Goal: Information Seeking & Learning: Find specific fact

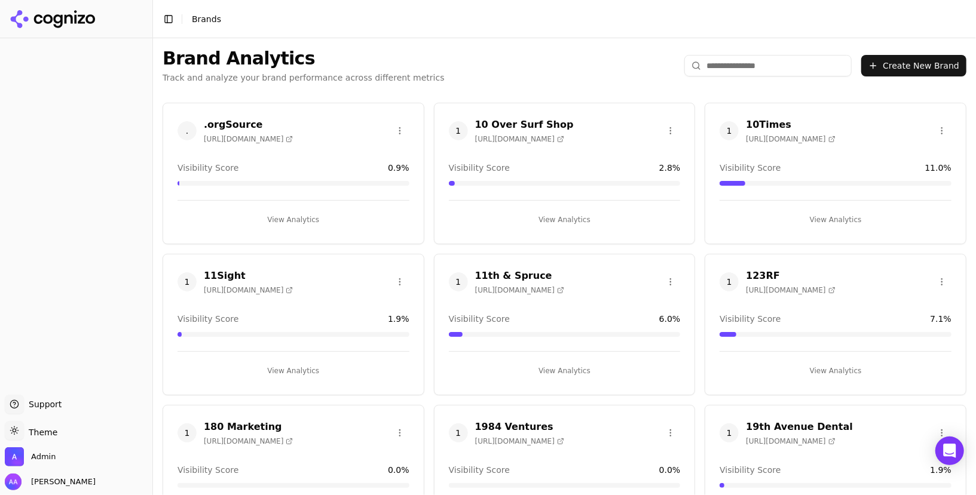
click at [461, 279] on span "1" at bounding box center [458, 281] width 19 height 19
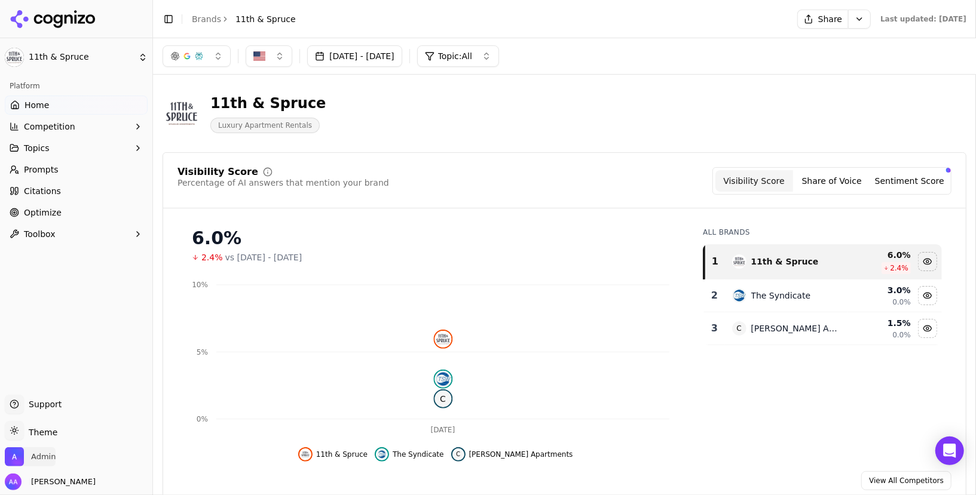
click at [50, 463] on span "Admin" at bounding box center [30, 457] width 51 height 19
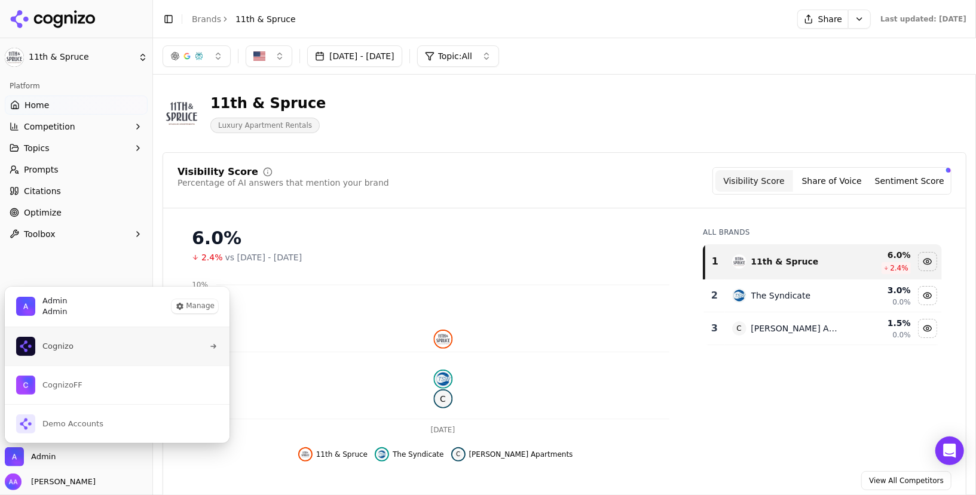
click at [81, 339] on button "Cognizo" at bounding box center [117, 346] width 226 height 38
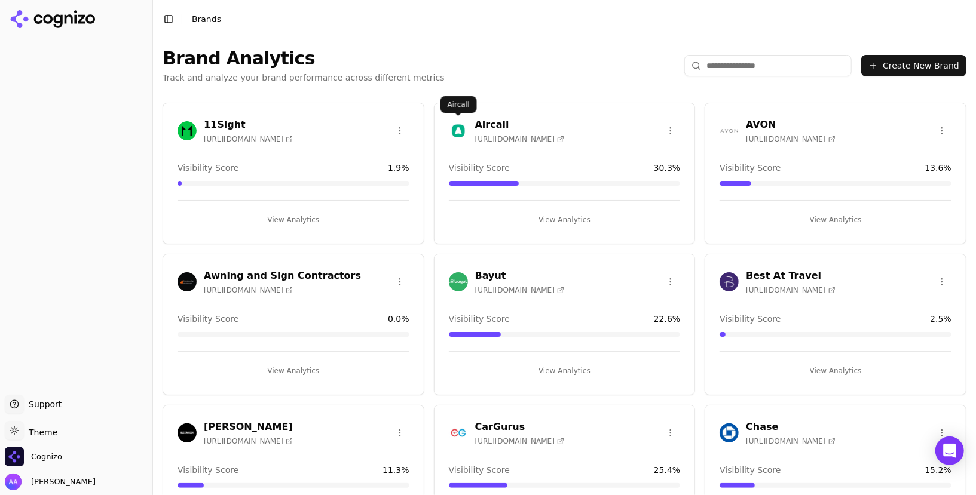
click at [459, 125] on img at bounding box center [458, 130] width 19 height 19
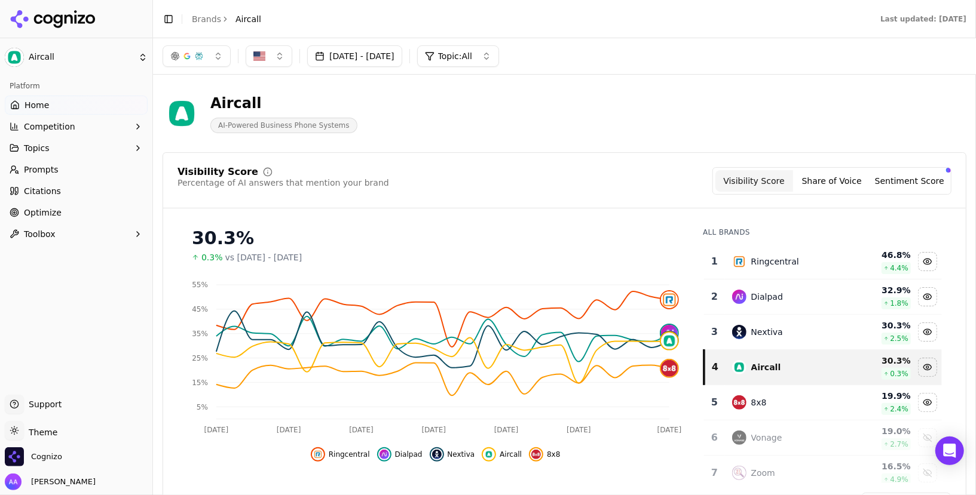
click at [451, 152] on div "Visibility Score Percentage of AI answers that mention your brand Visibility Sc…" at bounding box center [565, 339] width 804 height 375
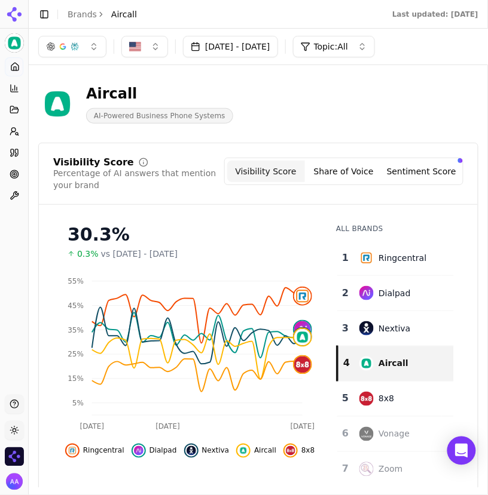
click at [329, 90] on div "Aircall AI-Powered Business Phone Systems" at bounding box center [258, 103] width 440 height 39
click at [262, 99] on div "Aircall AI-Powered Business Phone Systems" at bounding box center [258, 103] width 440 height 39
click at [78, 14] on link "Brands" at bounding box center [82, 15] width 29 height 10
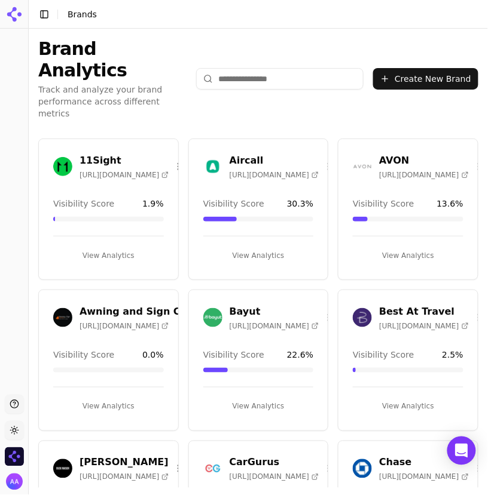
click at [300, 68] on input "search" at bounding box center [279, 79] width 167 height 22
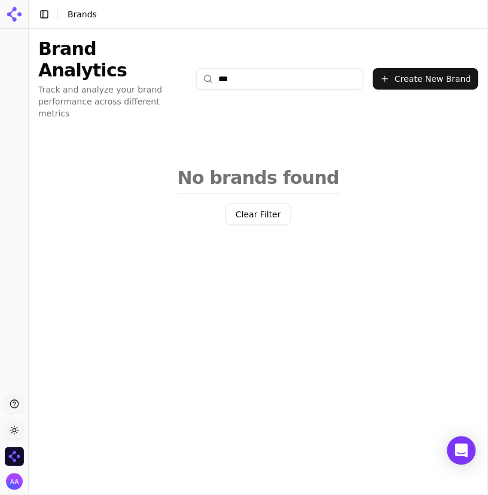
type input "****"
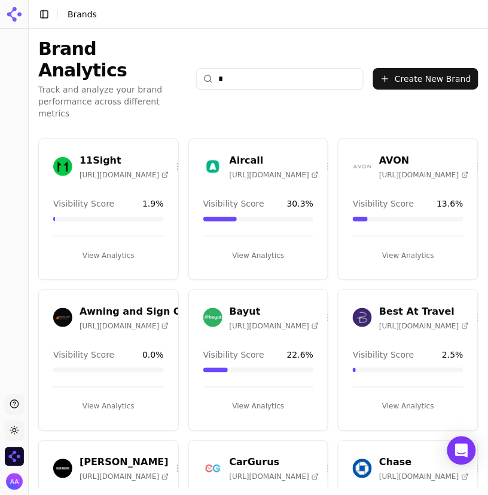
type input "**"
click at [14, 460] on img "Open organization switcher" at bounding box center [14, 457] width 19 height 19
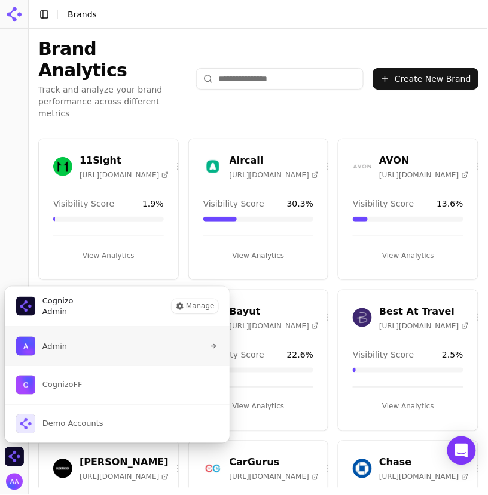
click at [26, 349] on img "List of all organization memberships" at bounding box center [25, 346] width 19 height 19
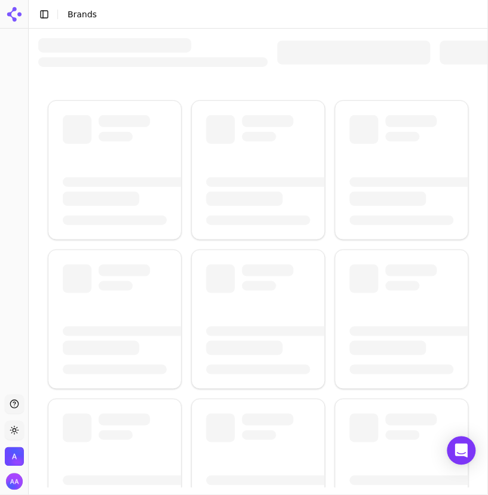
click at [340, 54] on div at bounding box center [353, 53] width 153 height 24
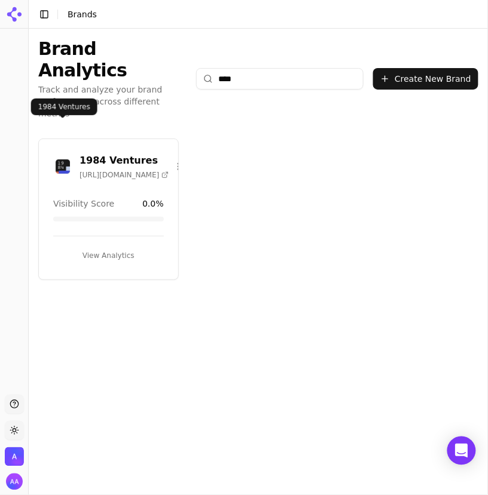
type input "****"
click at [60, 157] on img at bounding box center [62, 166] width 19 height 19
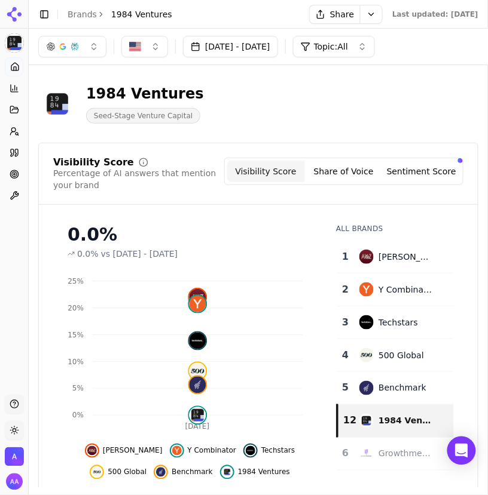
click at [86, 14] on link "Brands" at bounding box center [82, 15] width 29 height 10
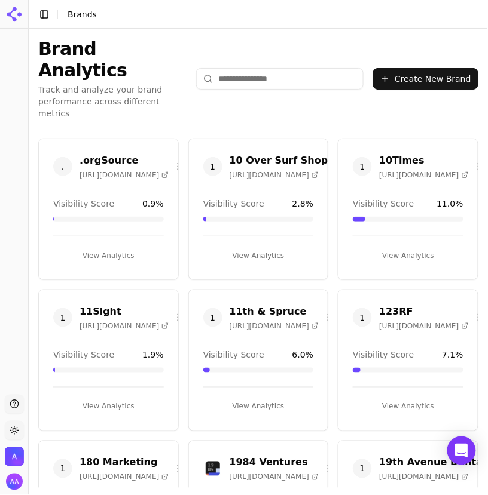
click at [262, 68] on input "search" at bounding box center [279, 79] width 167 height 22
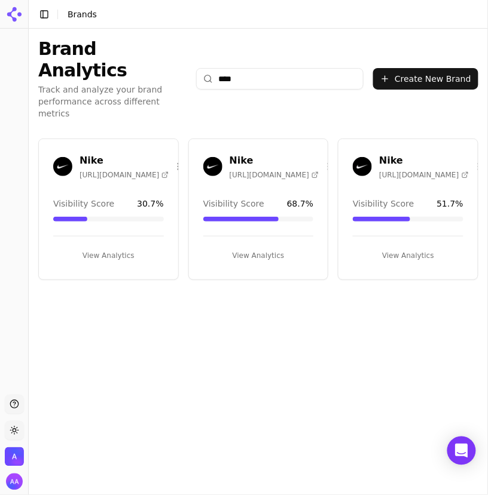
type input "****"
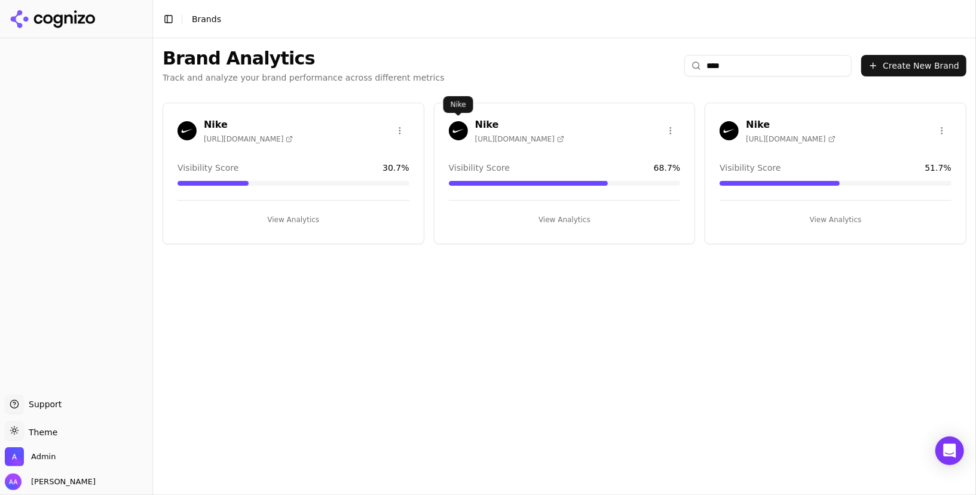
click at [456, 135] on img at bounding box center [458, 130] width 19 height 19
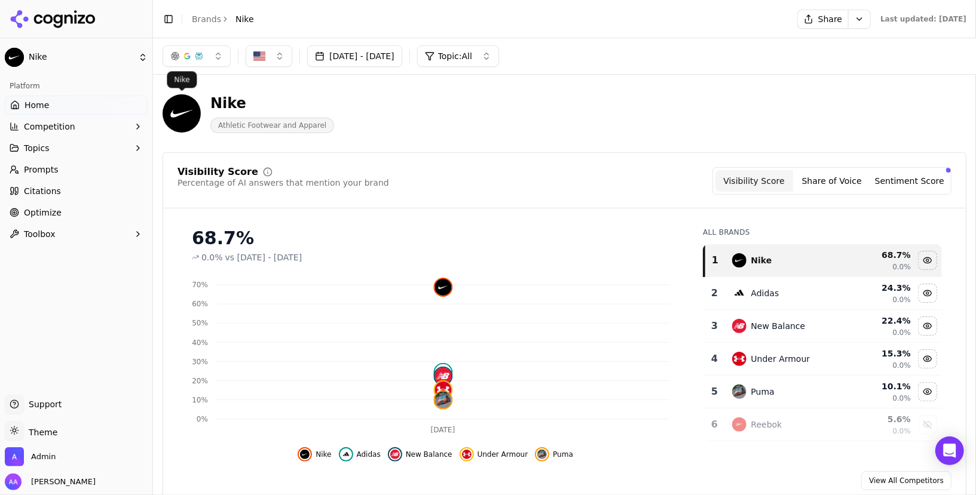
click at [88, 125] on button "Competition" at bounding box center [76, 126] width 143 height 19
click at [78, 124] on button "Competition" at bounding box center [76, 126] width 143 height 19
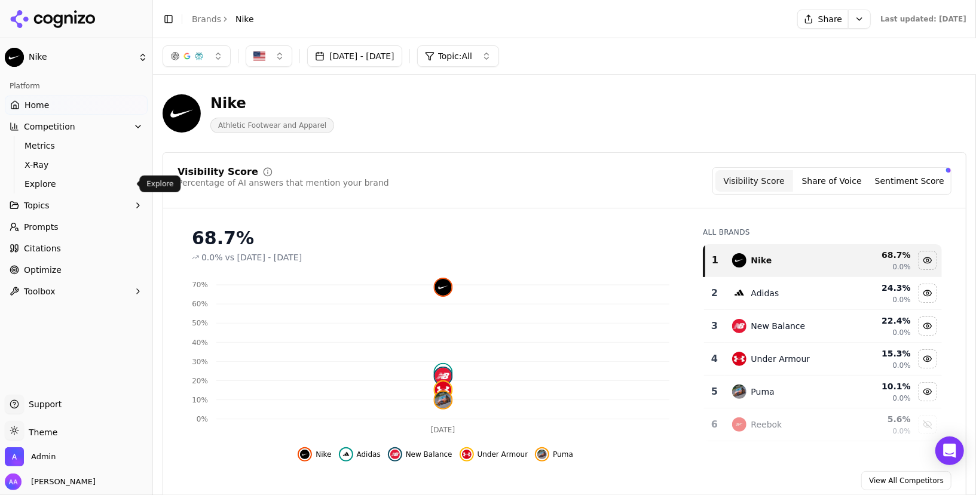
click at [65, 180] on span "Explore" at bounding box center [76, 184] width 104 height 12
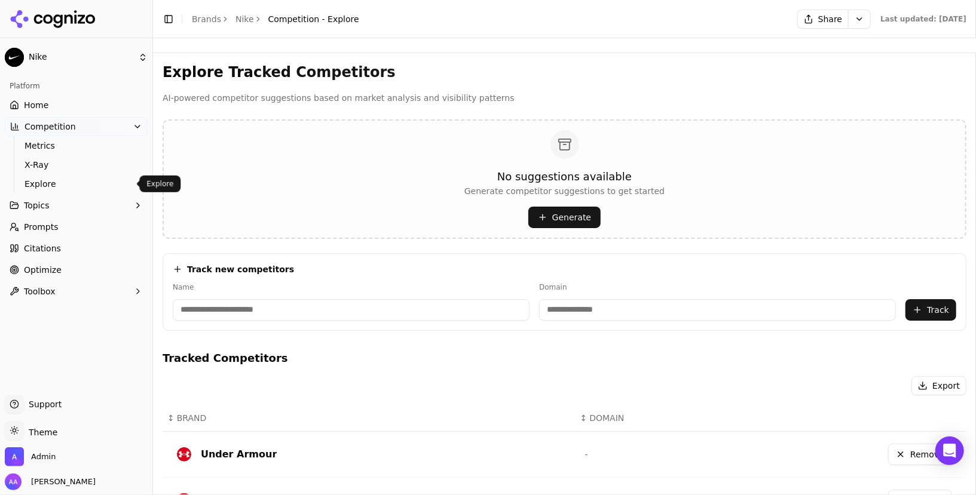
click at [487, 216] on button "Generate" at bounding box center [564, 218] width 72 height 22
click at [212, 14] on link "Brands" at bounding box center [206, 19] width 29 height 10
click at [193, 14] on html "Nike Platform Home Competition Metrics X-Ray Explore Topics Prompts Citations O…" at bounding box center [488, 247] width 976 height 495
click at [193, 20] on html "Nike Platform Home Competition Metrics X-Ray Explore Topics Prompts Citations O…" at bounding box center [488, 247] width 976 height 495
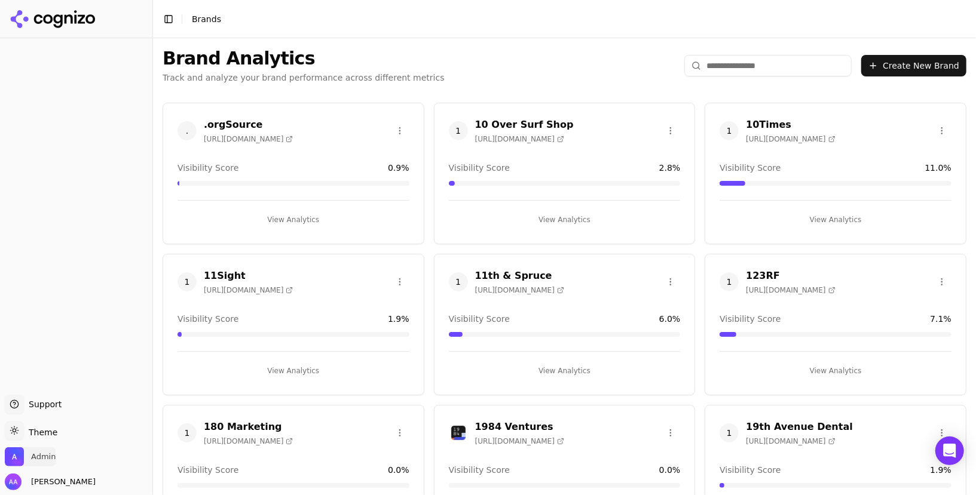
click at [38, 459] on span "Admin" at bounding box center [43, 457] width 24 height 11
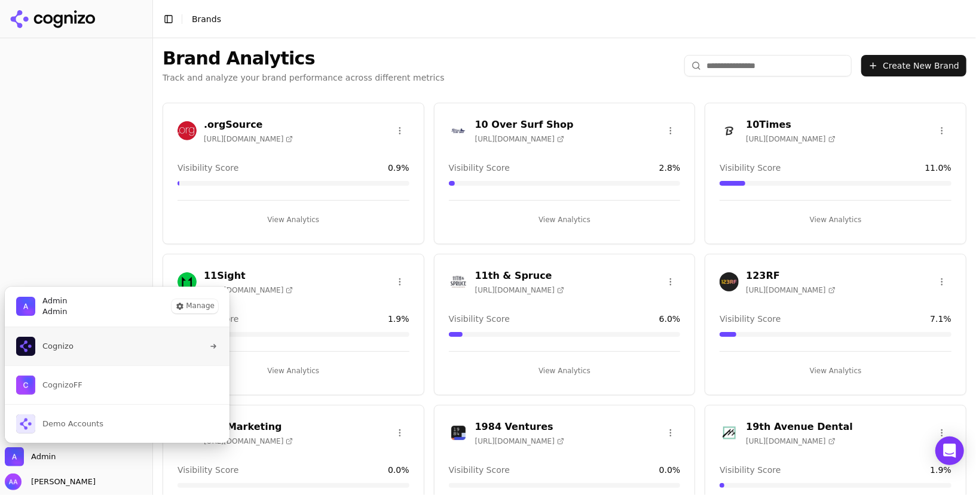
click at [73, 342] on button "Cognizo" at bounding box center [117, 346] width 226 height 38
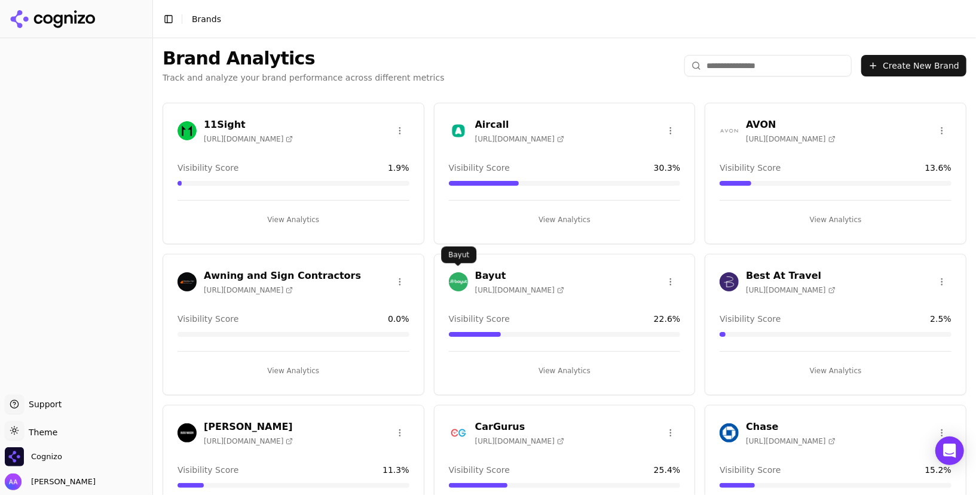
click at [455, 274] on img at bounding box center [458, 281] width 19 height 19
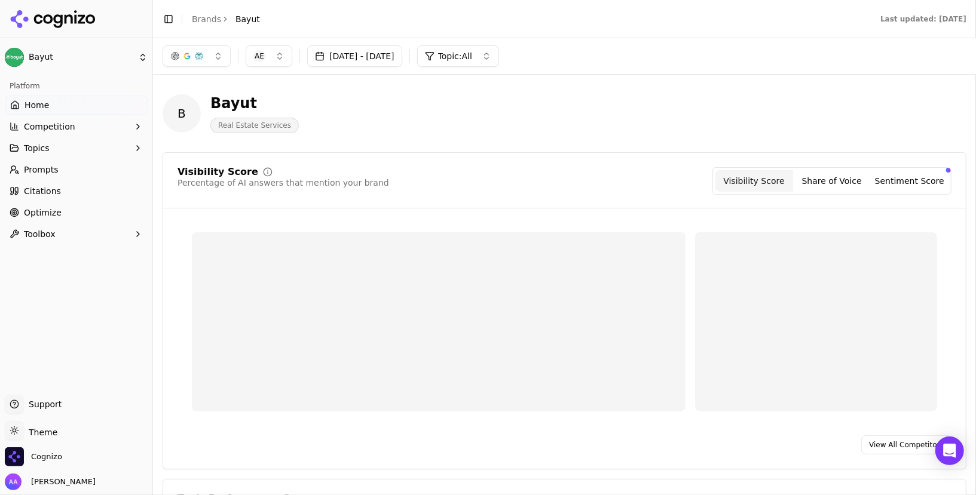
click at [98, 126] on button "Competition" at bounding box center [76, 126] width 143 height 19
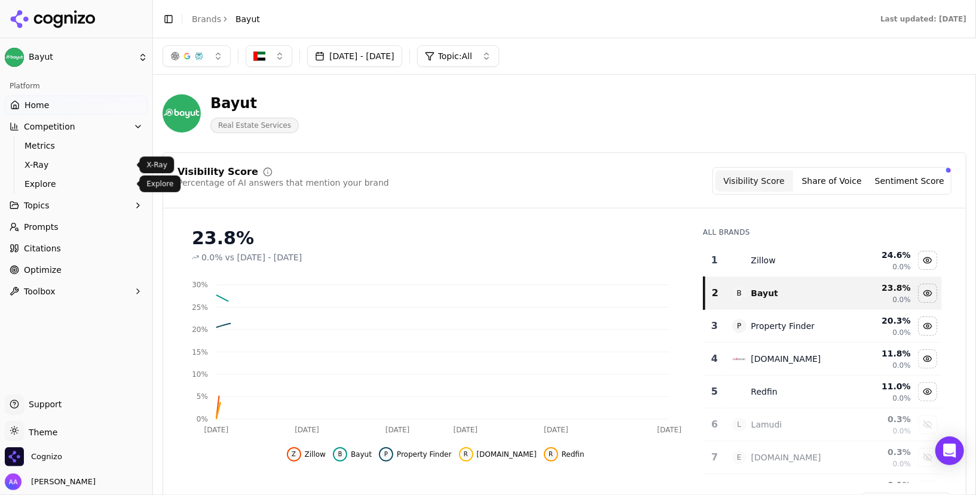
click at [88, 178] on span "Explore" at bounding box center [76, 184] width 104 height 12
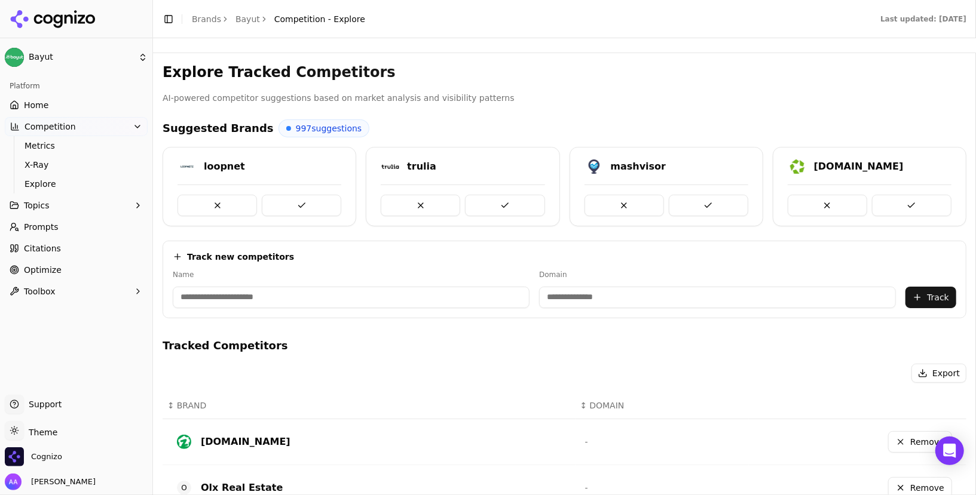
click at [473, 103] on p "AI-powered competitor suggestions based on market analysis and visibility patte…" at bounding box center [565, 98] width 804 height 14
click at [68, 11] on icon at bounding box center [53, 19] width 87 height 18
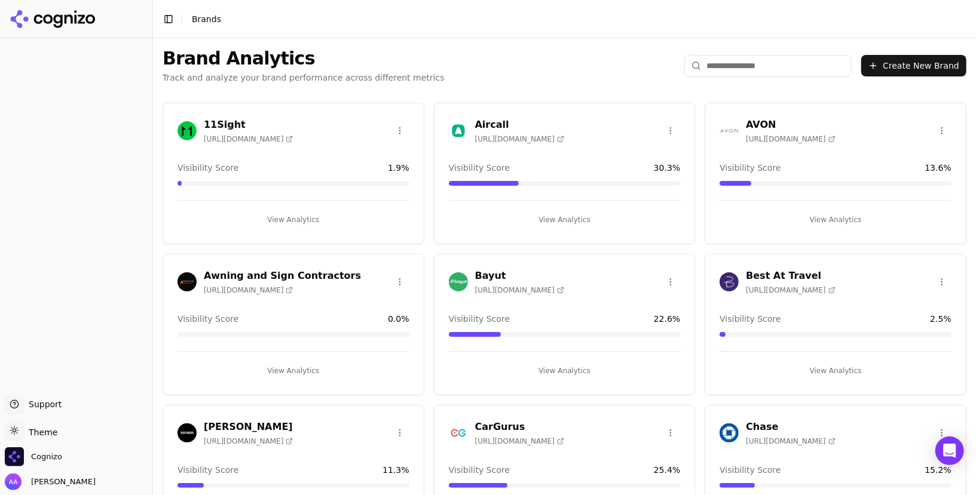
click at [786, 73] on input "search" at bounding box center [767, 66] width 167 height 22
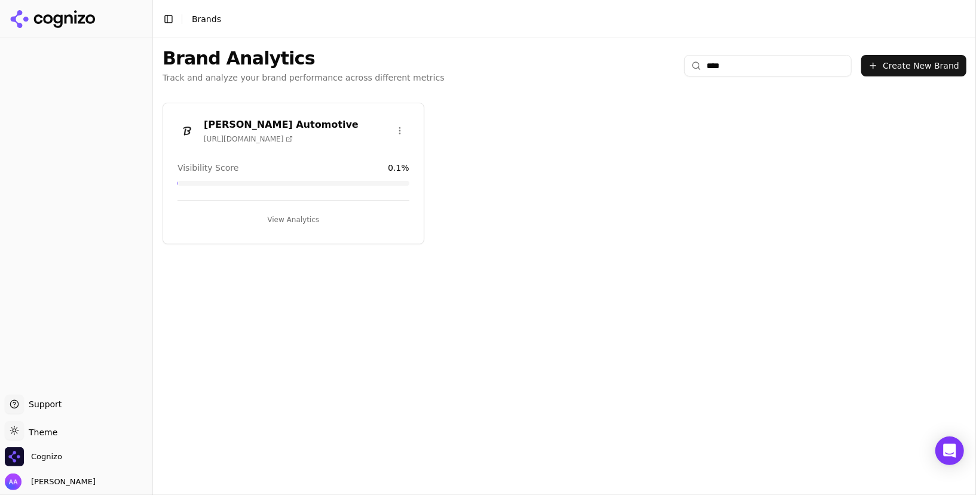
type input "****"
click at [184, 134] on img at bounding box center [186, 130] width 19 height 19
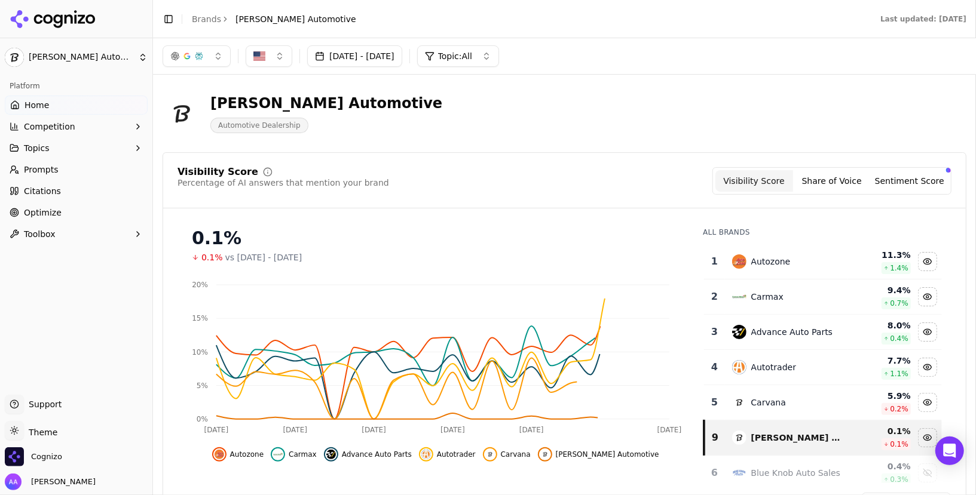
click at [65, 166] on link "Prompts" at bounding box center [76, 169] width 143 height 19
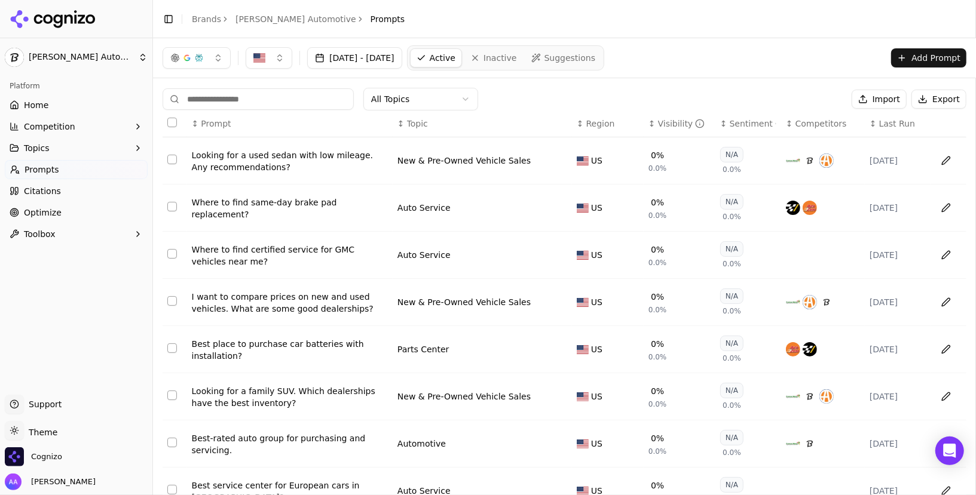
click at [667, 114] on th "↕ Visibility" at bounding box center [679, 124] width 72 height 27
click at [667, 127] on div "Visibility" at bounding box center [681, 124] width 47 height 12
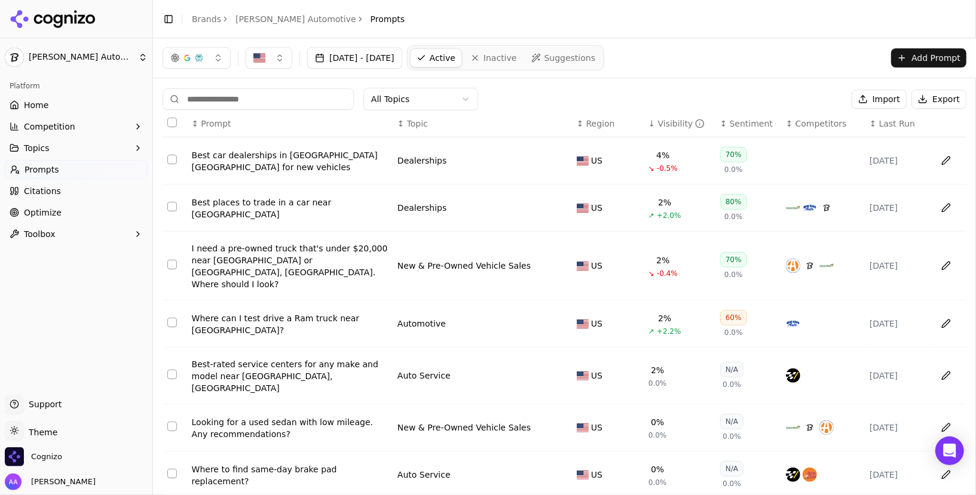
click at [667, 127] on div "Visibility" at bounding box center [681, 124] width 47 height 12
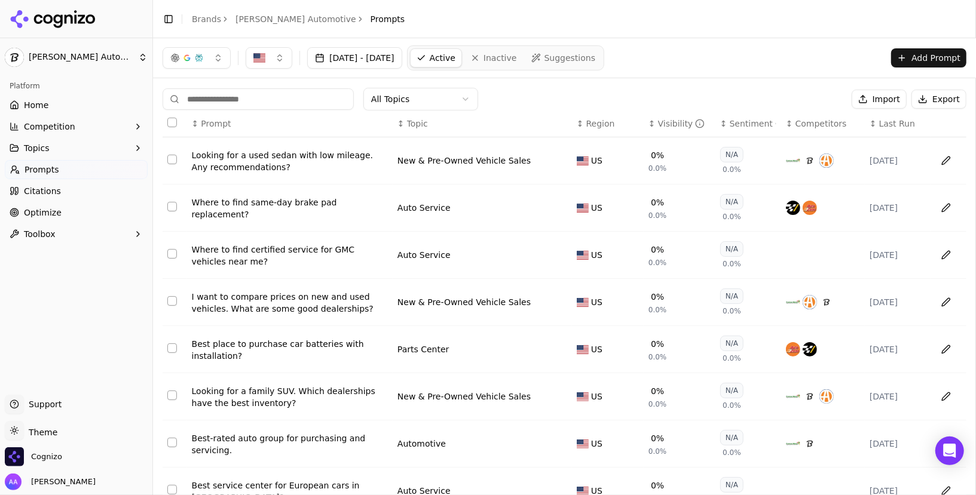
click at [290, 151] on div "Looking for a used sedan with low mileage. Any recommendations?" at bounding box center [290, 161] width 196 height 24
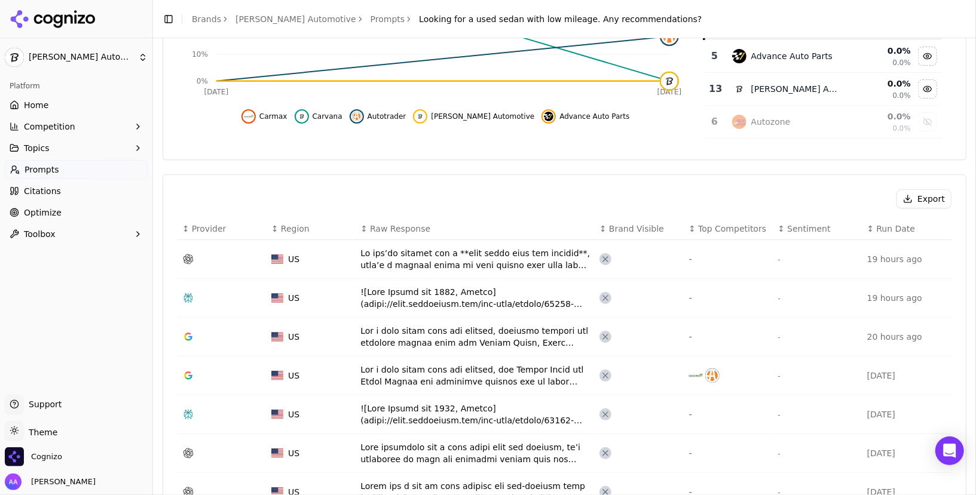
scroll to position [271, 0]
click at [501, 268] on div "Data table" at bounding box center [474, 259] width 229 height 24
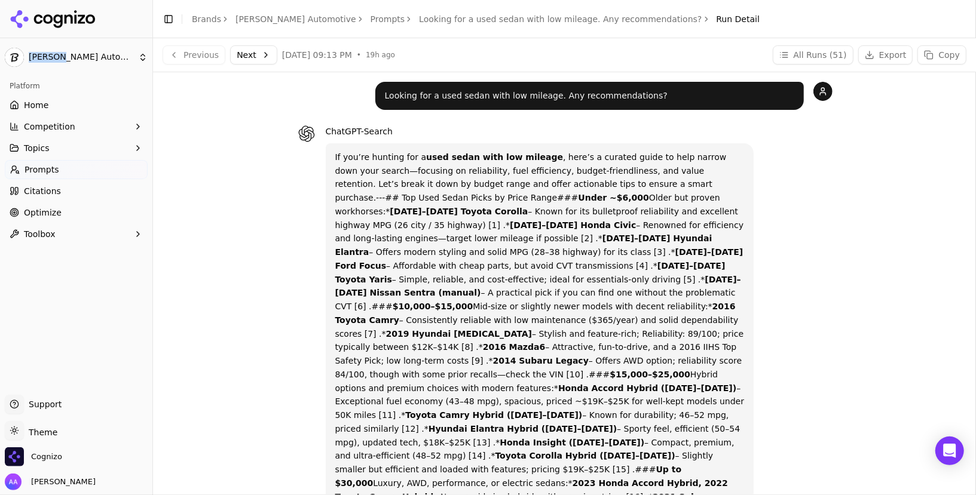
click at [817, 52] on button "All Runs ( 51 )" at bounding box center [813, 54] width 81 height 19
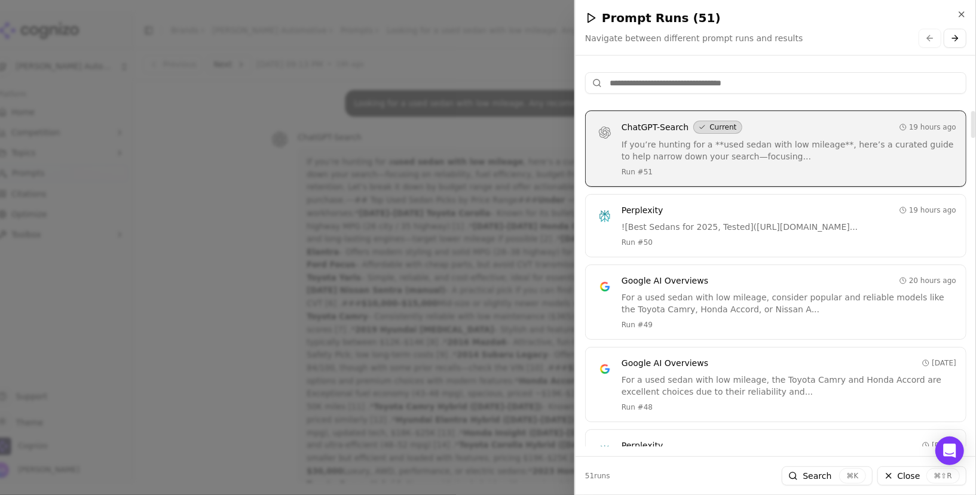
click at [751, 84] on input at bounding box center [775, 83] width 381 height 22
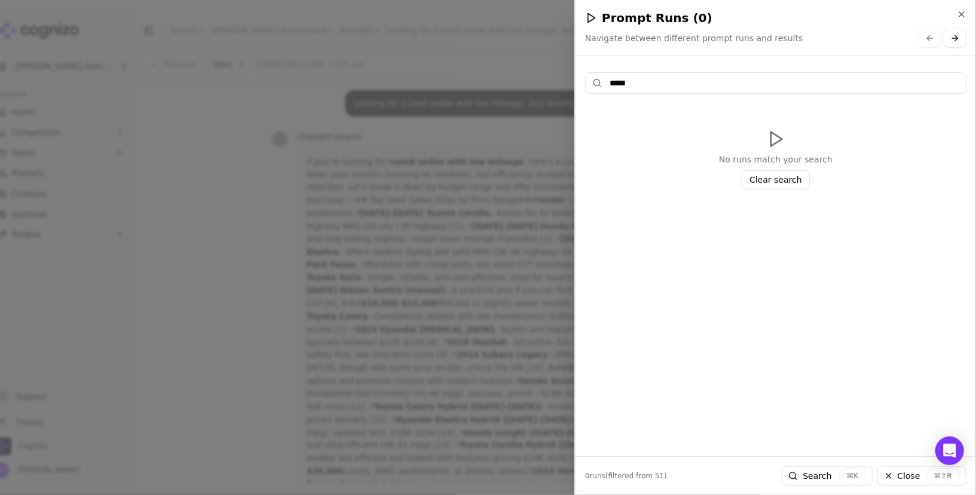
type input "******"
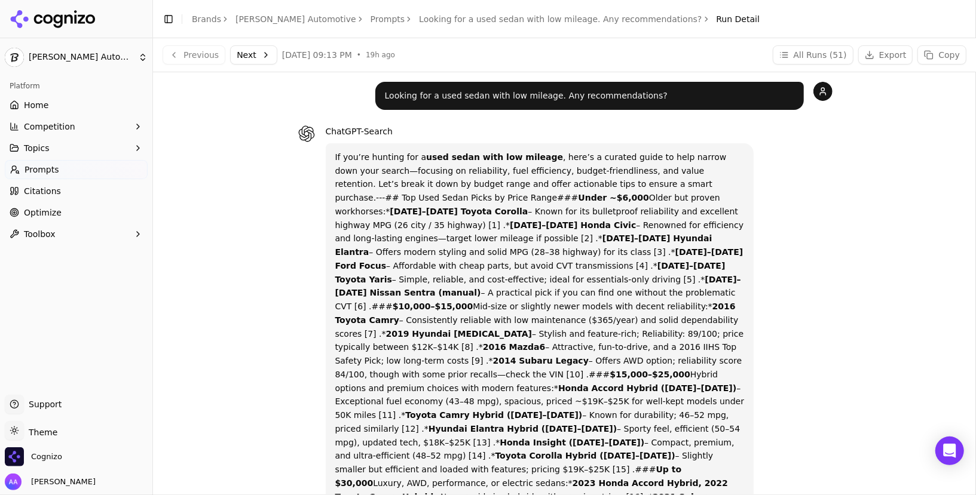
click at [370, 16] on link "Prompts" at bounding box center [387, 19] width 35 height 12
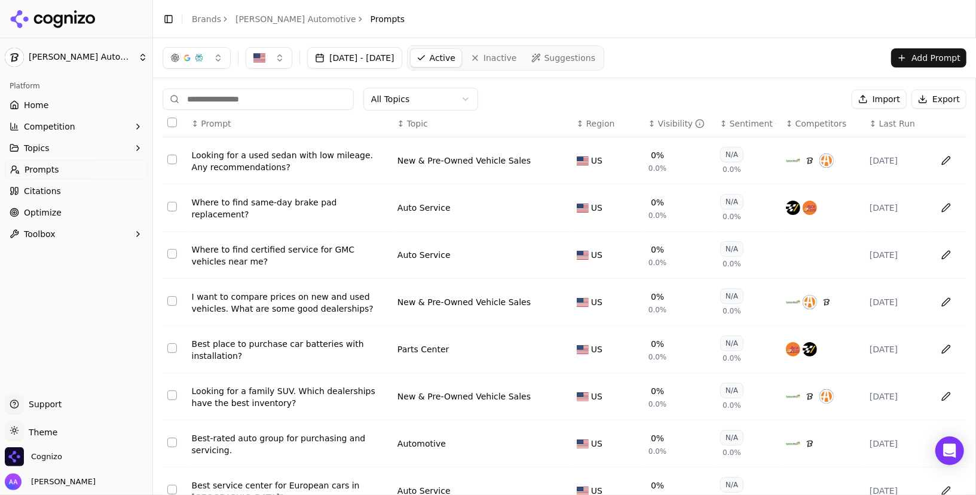
click at [321, 100] on input at bounding box center [258, 99] width 191 height 22
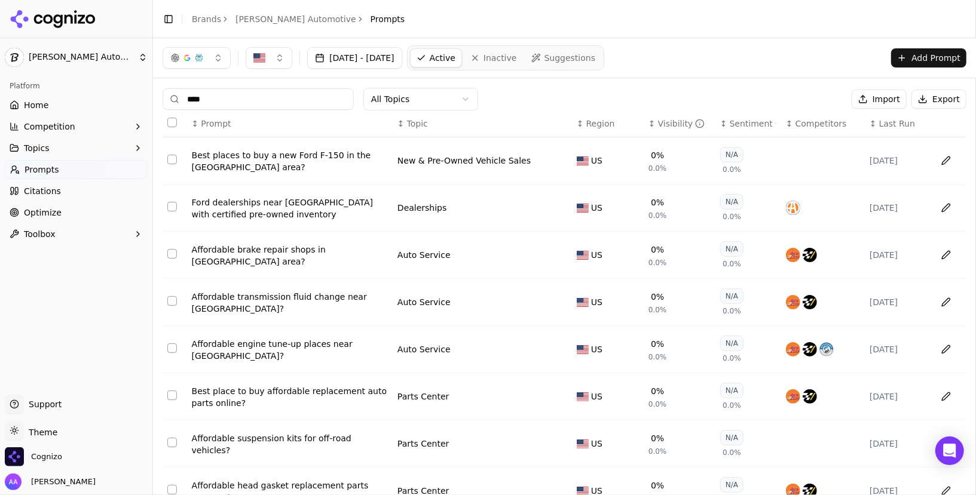
type input "****"
click at [252, 155] on div "Best places to buy a new Ford F-150 in the [GEOGRAPHIC_DATA] area?" at bounding box center [290, 161] width 196 height 24
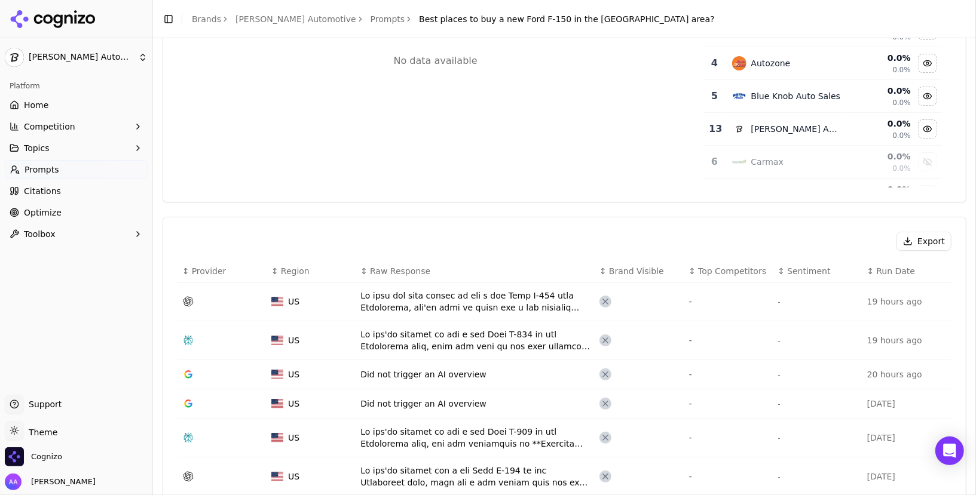
scroll to position [231, 0]
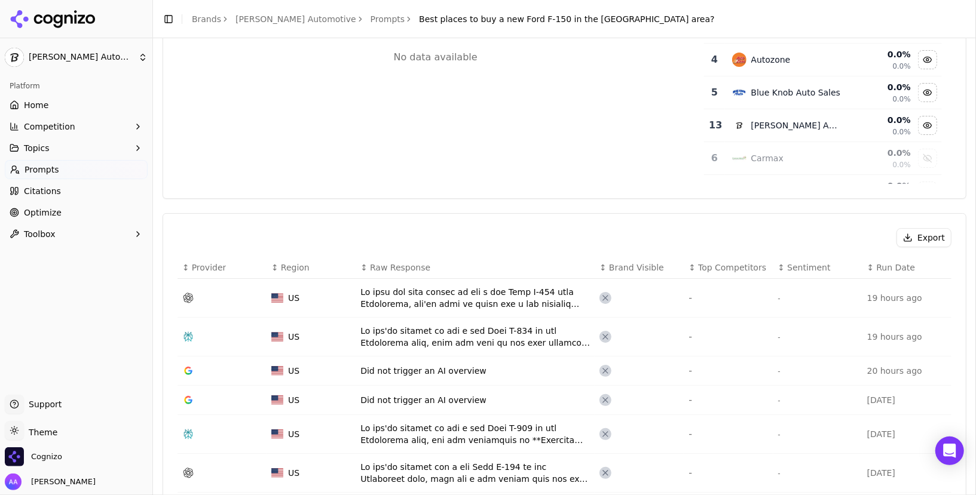
click at [437, 299] on div "Data table" at bounding box center [474, 298] width 229 height 24
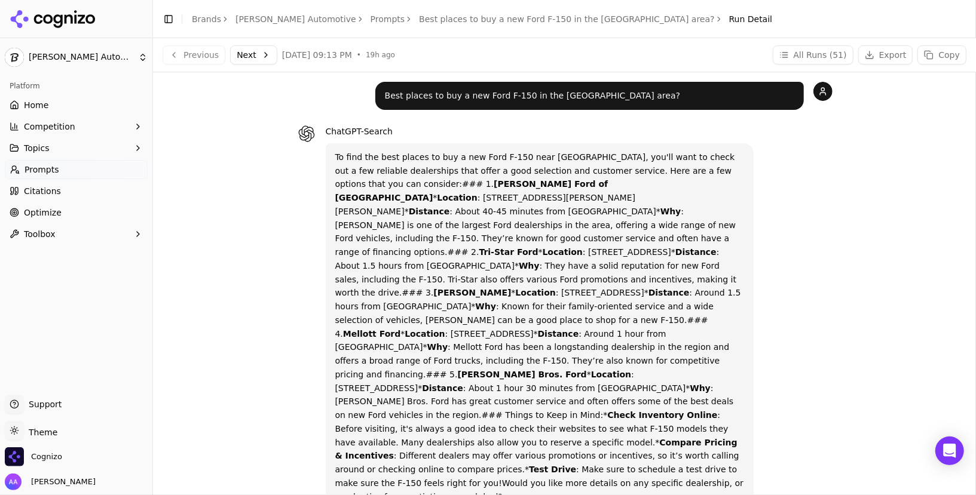
click at [819, 45] on button "All Runs ( 51 )" at bounding box center [813, 54] width 81 height 19
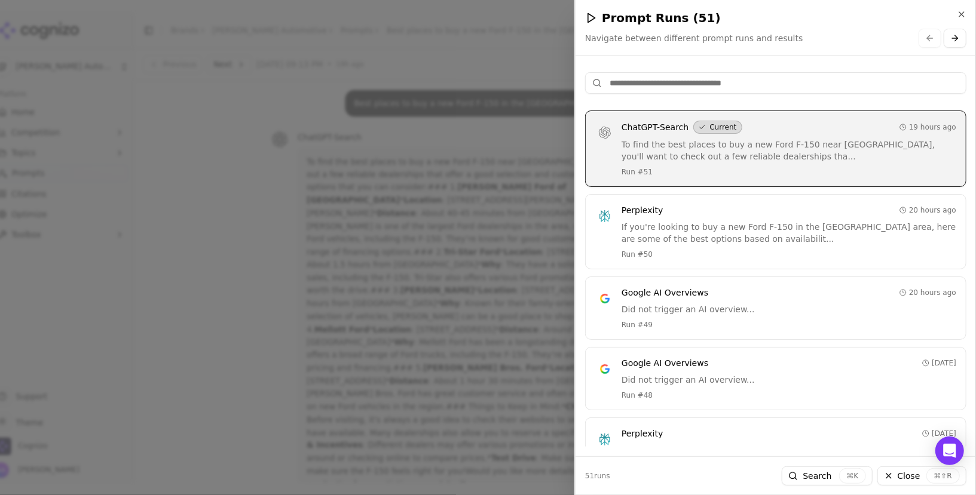
click at [737, 79] on input at bounding box center [775, 83] width 381 height 22
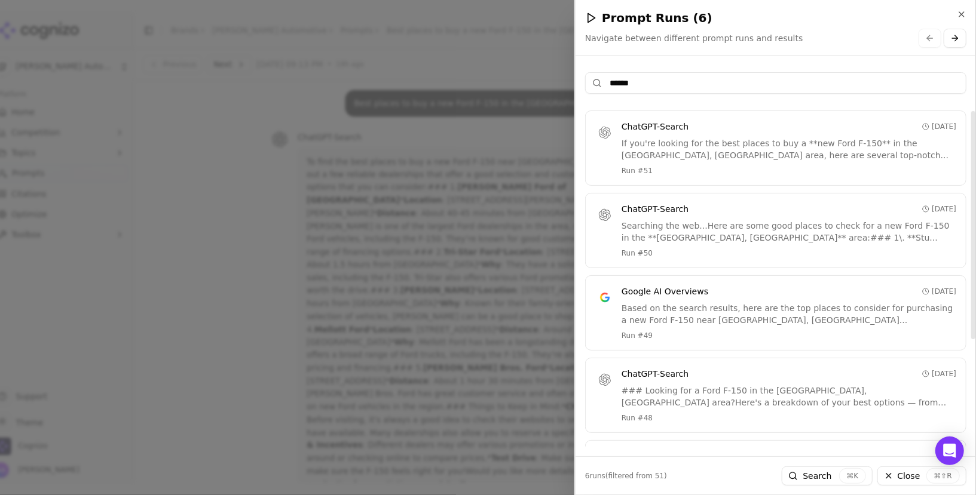
type input "******"
click at [698, 127] on div "ChatGPT-Search 5 days ago" at bounding box center [788, 127] width 335 height 12
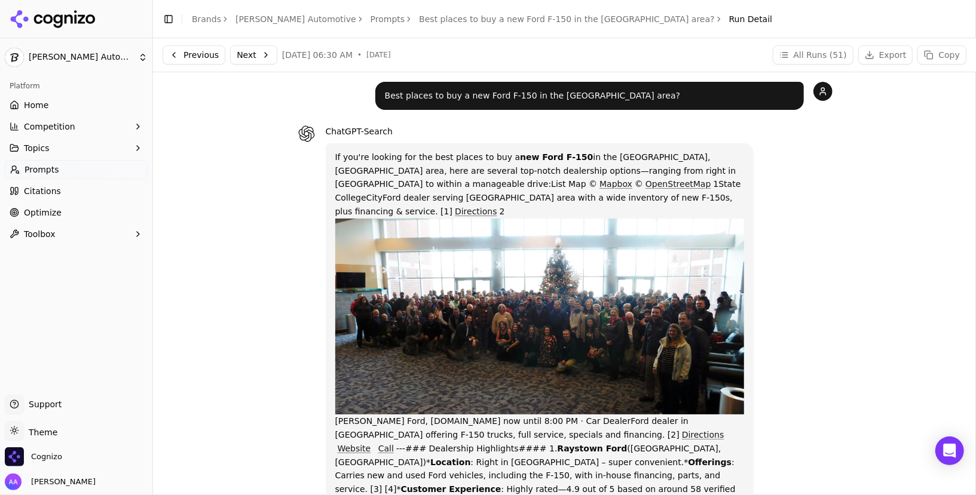
scroll to position [249, 0]
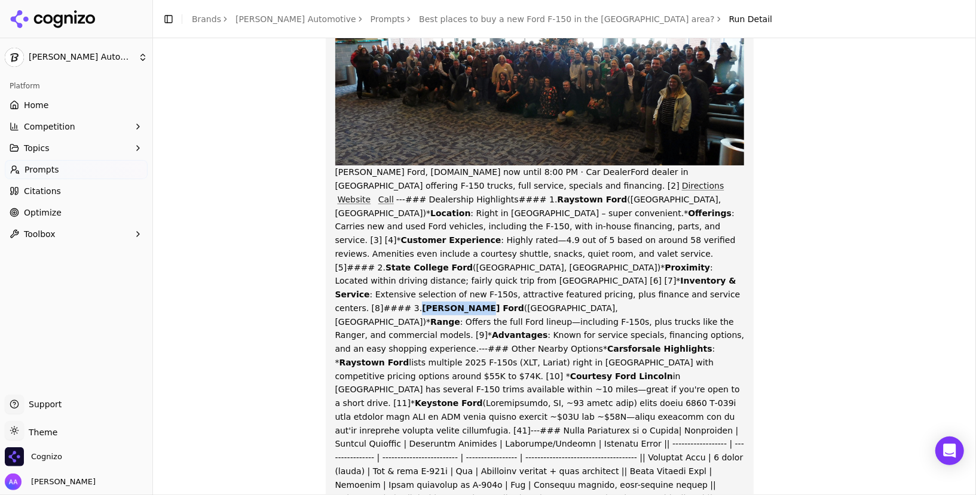
click at [444, 304] on strong "[PERSON_NAME] Ford" at bounding box center [473, 309] width 102 height 10
drag, startPoint x: 441, startPoint y: 264, endPoint x: 498, endPoint y: 265, distance: 56.8
click at [498, 265] on p "If you're looking for the best places to buy a new Ford F‑150 in the Huntingdon…" at bounding box center [539, 264] width 409 height 727
click at [499, 266] on p "If you're looking for the best places to buy a new Ford F‑150 in the Huntingdon…" at bounding box center [539, 264] width 409 height 727
drag, startPoint x: 496, startPoint y: 266, endPoint x: 442, endPoint y: 263, distance: 53.9
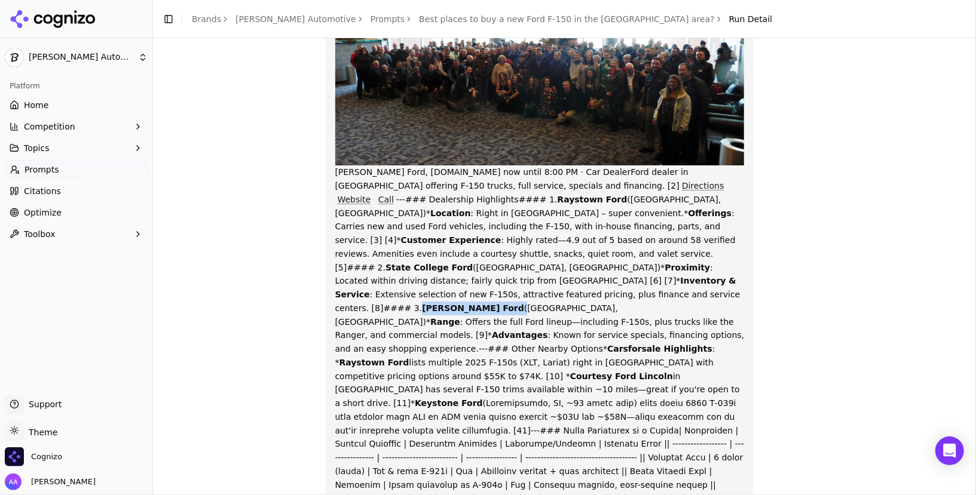
click at [442, 263] on p "If you're looking for the best places to buy a new Ford F‑150 in the Huntingdon…" at bounding box center [539, 264] width 409 height 727
click at [458, 304] on strong "[PERSON_NAME] Ford" at bounding box center [473, 309] width 102 height 10
drag, startPoint x: 442, startPoint y: 268, endPoint x: 494, endPoint y: 269, distance: 51.4
click at [494, 304] on strong "[PERSON_NAME] Ford" at bounding box center [473, 309] width 102 height 10
copy strong "[PERSON_NAME] Ford"
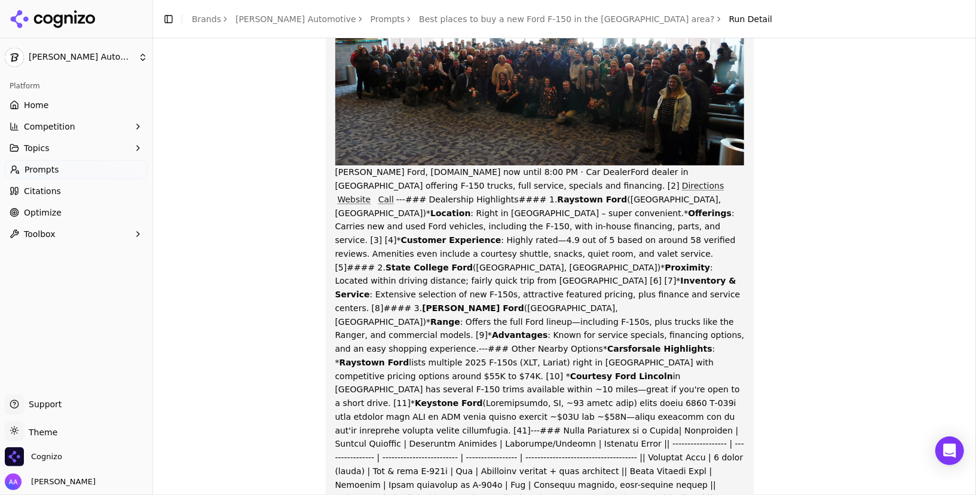
scroll to position [283, 0]
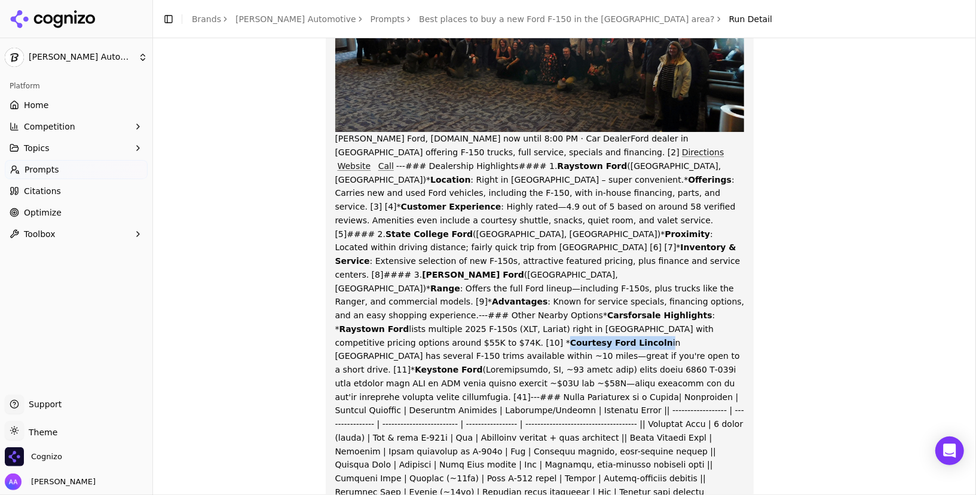
drag, startPoint x: 552, startPoint y: 288, endPoint x: 643, endPoint y: 286, distance: 91.4
click at [643, 286] on p "If you're looking for the best places to buy a new Ford F‑150 in the Huntingdon…" at bounding box center [539, 231] width 409 height 727
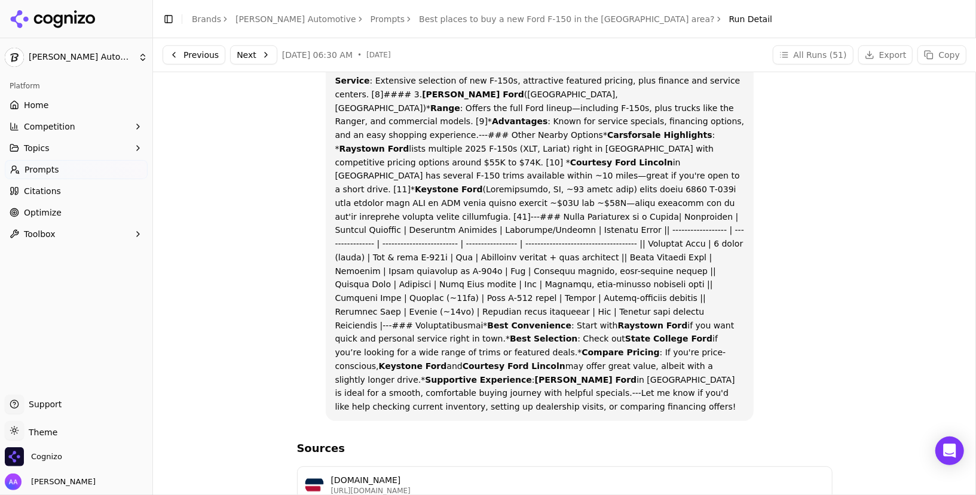
scroll to position [461, 0]
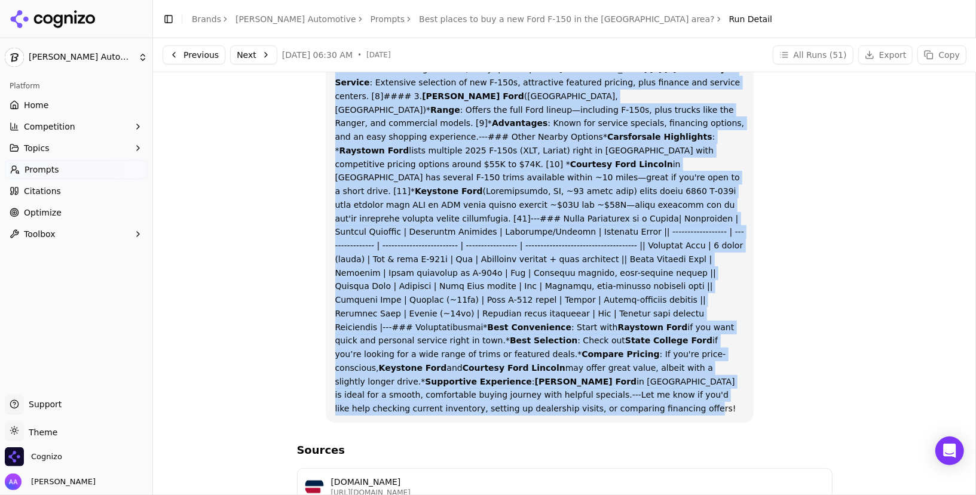
click at [730, 326] on p "If you're looking for the best places to buy a new Ford F‑150 in the Huntingdon…" at bounding box center [539, 52] width 409 height 727
click at [20, 124] on button "Competition" at bounding box center [76, 126] width 143 height 19
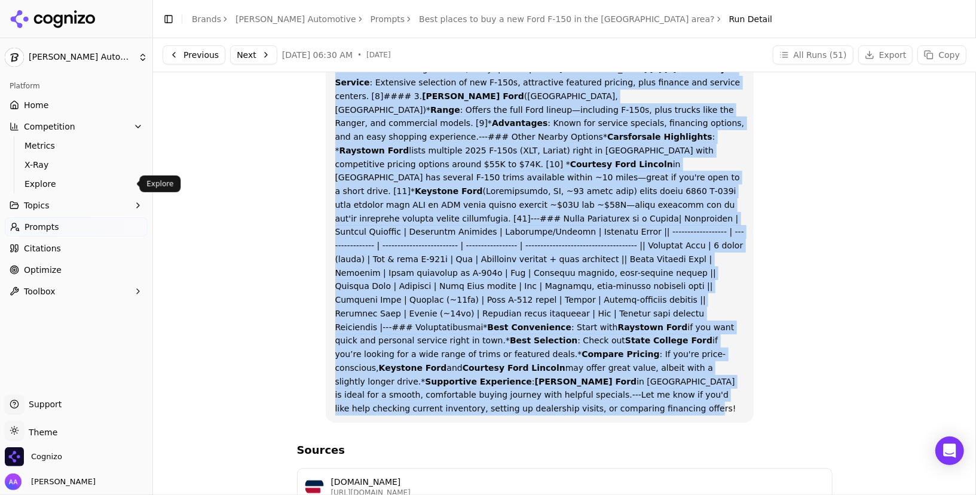
click at [24, 186] on span "Explore" at bounding box center [76, 184] width 104 height 12
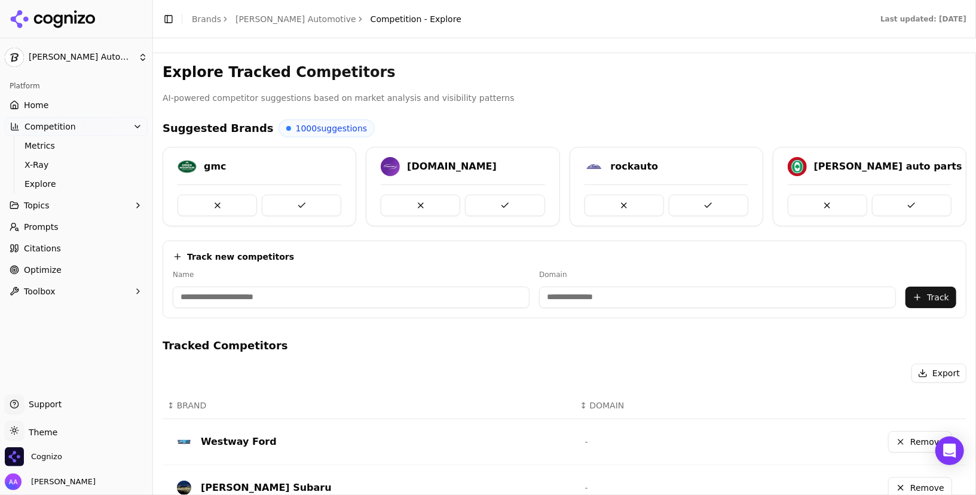
scroll to position [416, 0]
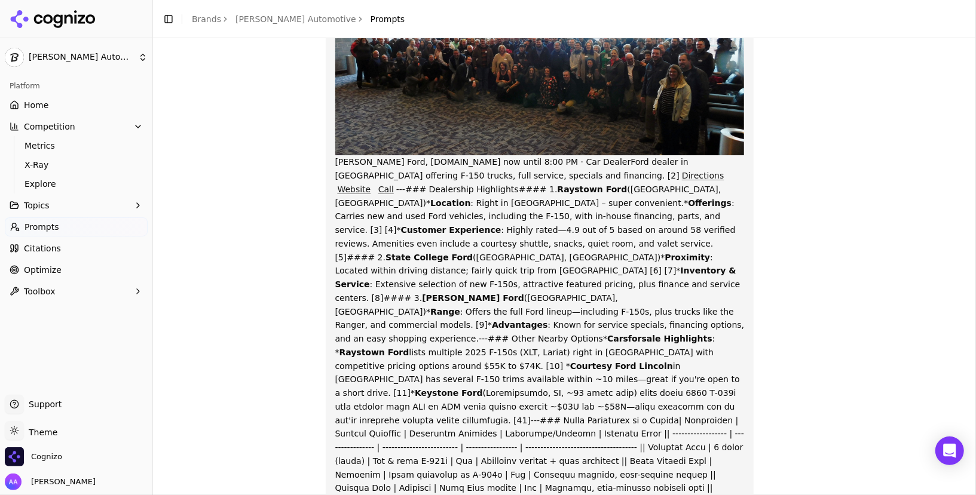
scroll to position [396, 0]
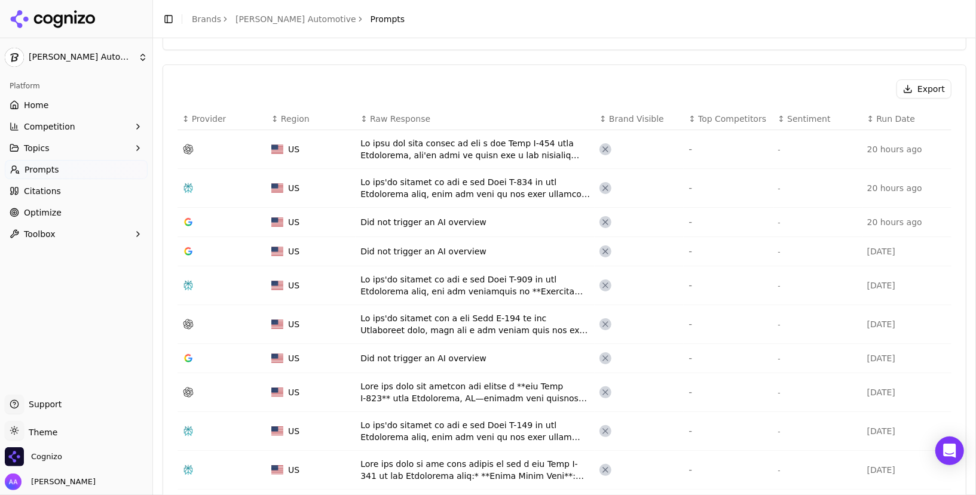
scroll to position [382, 0]
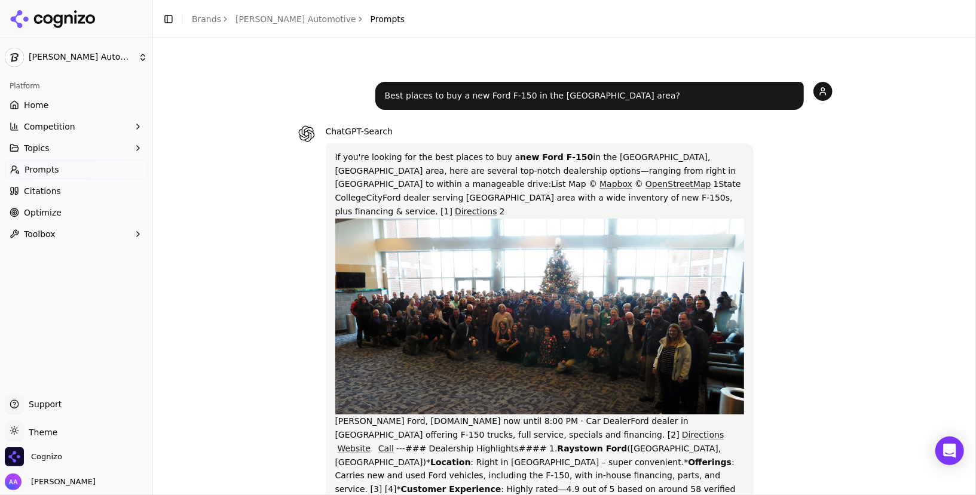
scroll to position [430, 0]
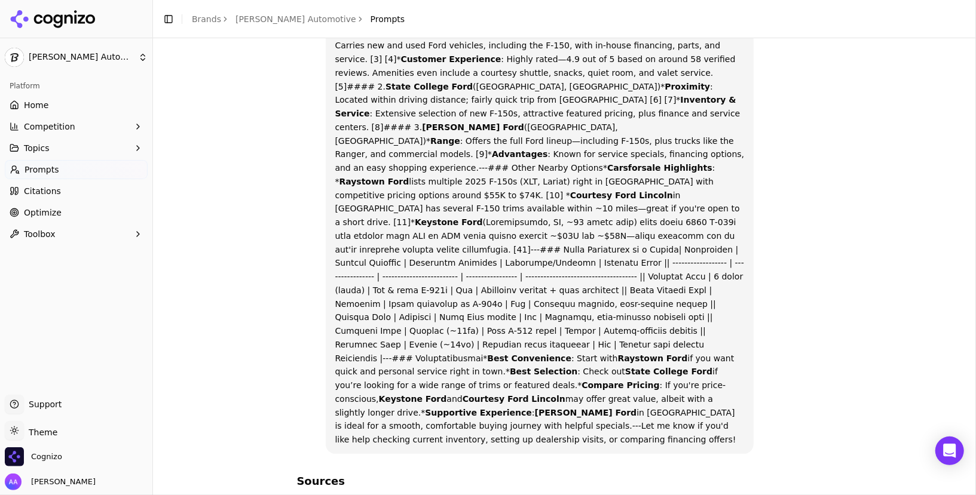
click at [23, 122] on button "Competition" at bounding box center [76, 126] width 143 height 19
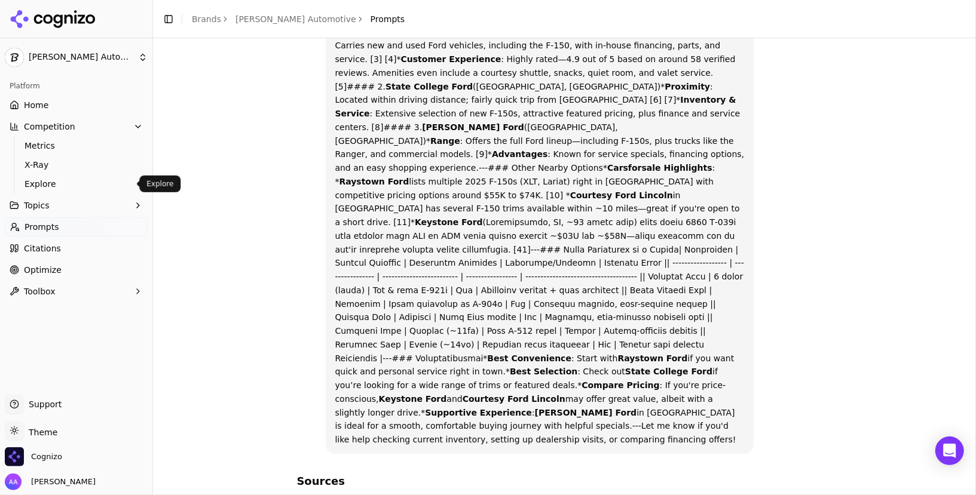
click at [34, 180] on span "Explore" at bounding box center [76, 184] width 104 height 12
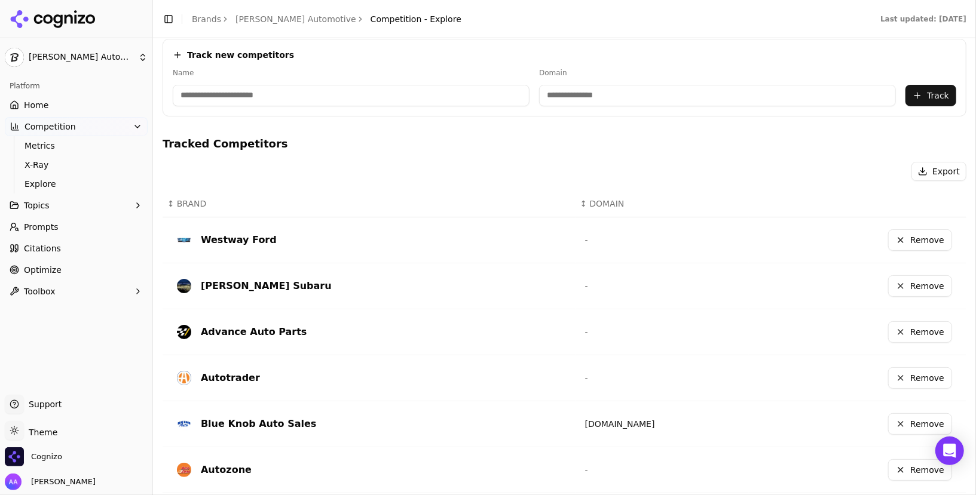
scroll to position [416, 0]
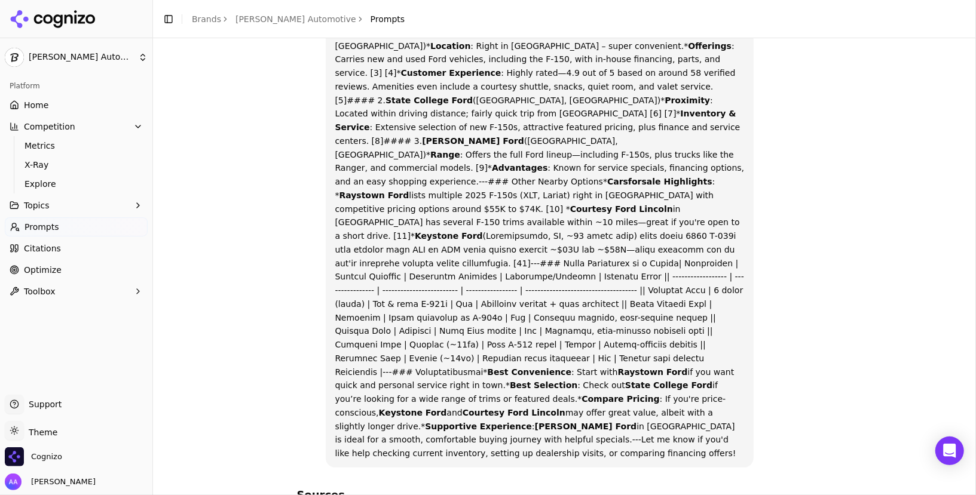
scroll to position [449, 0]
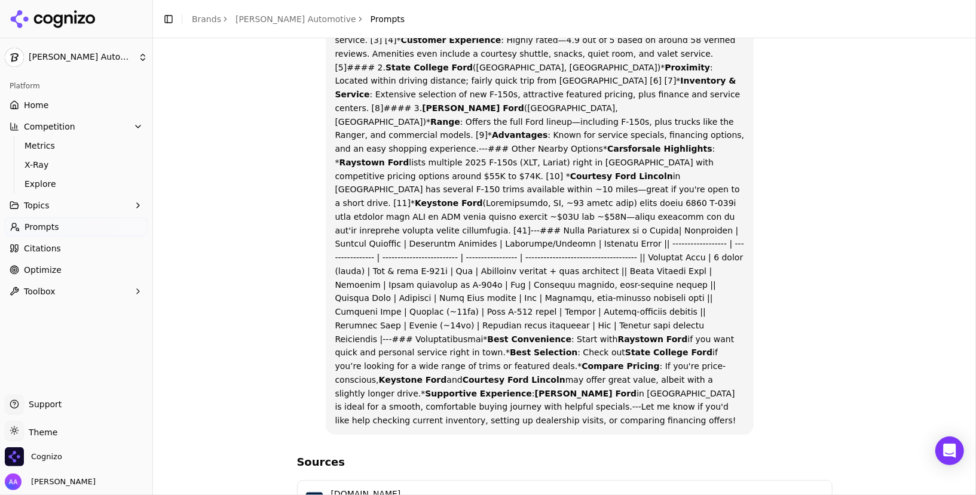
click at [507, 231] on p "If you're looking for the best places to buy a new Ford F‑150 in the Huntingdon…" at bounding box center [539, 64] width 409 height 727
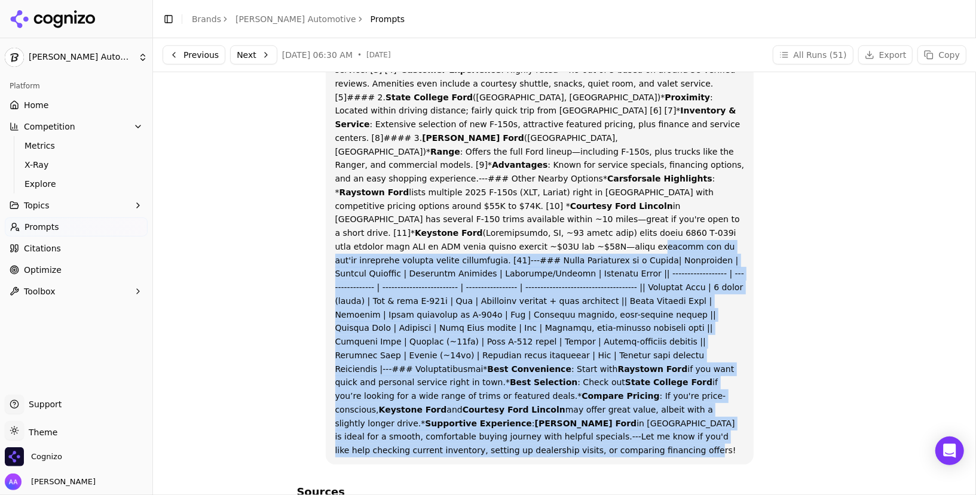
scroll to position [265, 0]
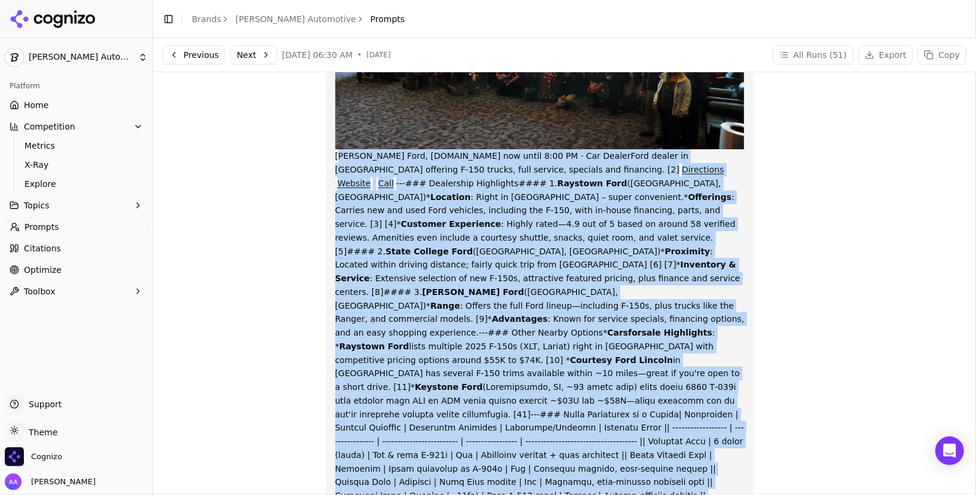
drag, startPoint x: 728, startPoint y: 342, endPoint x: 326, endPoint y: 144, distance: 448.4
click at [326, 144] on div "If you're looking for the best places to buy a new Ford F‑150 in the Huntingdon…" at bounding box center [540, 248] width 428 height 741
copy p "Stuckey Ford, Inc.Open now until 8:00 PM · Car DealerFord dealer in Hollidaysbu…"
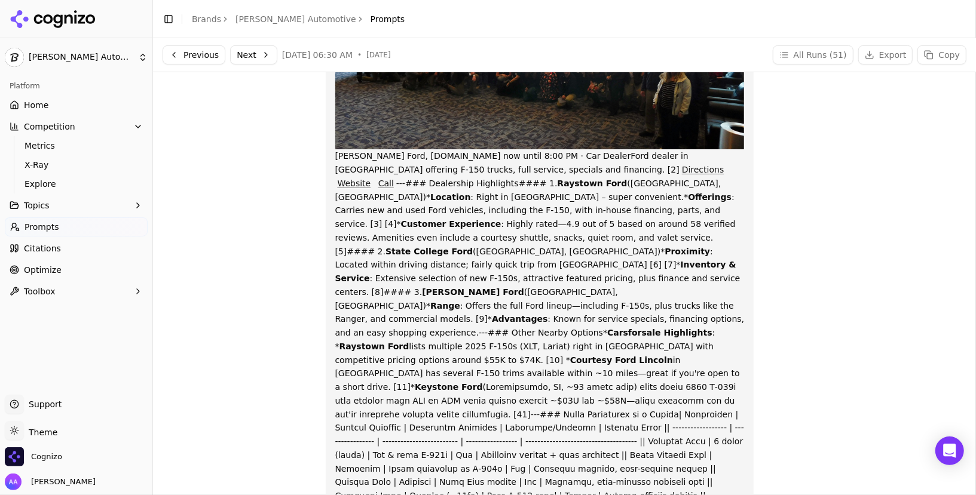
scroll to position [0, 0]
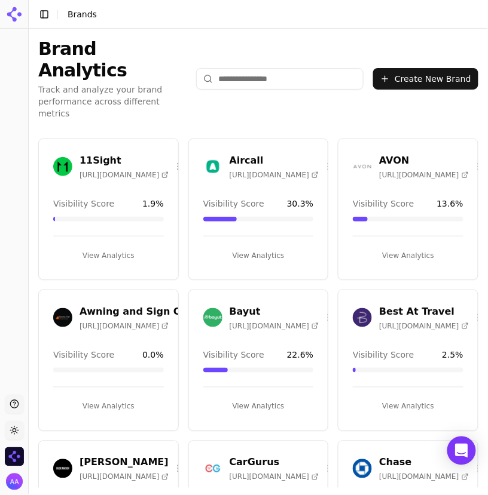
click at [277, 68] on input "search" at bounding box center [279, 79] width 167 height 22
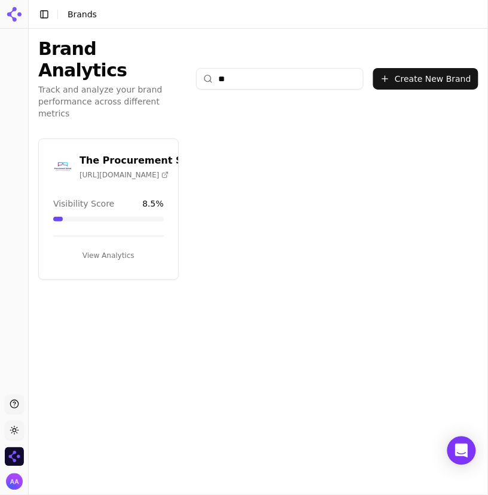
type input "**"
click at [13, 453] on img "Open organization switcher" at bounding box center [14, 457] width 19 height 19
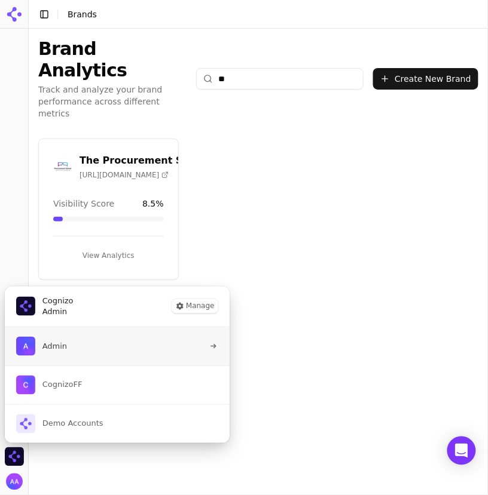
click at [71, 360] on button "Admin" at bounding box center [117, 346] width 226 height 38
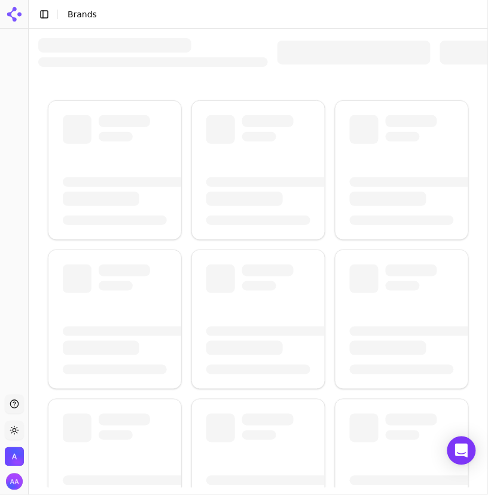
click at [314, 52] on div at bounding box center [353, 53] width 153 height 24
click at [332, 47] on div at bounding box center [353, 53] width 153 height 24
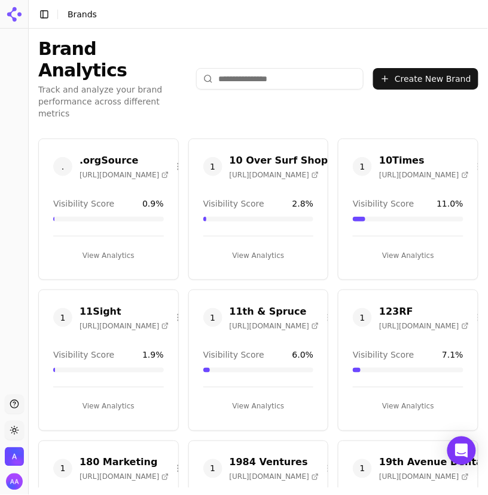
click at [273, 68] on input "search" at bounding box center [279, 79] width 167 height 22
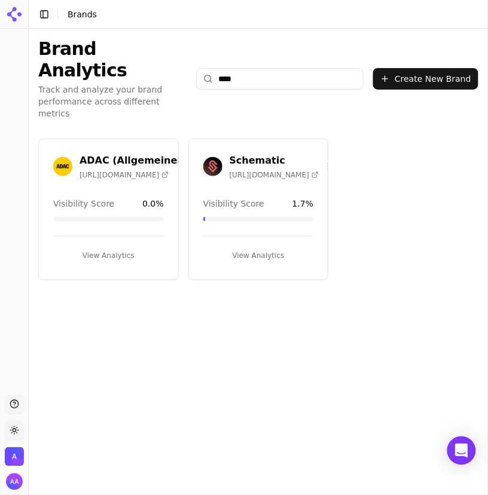
type input "****"
click at [213, 157] on img at bounding box center [212, 166] width 19 height 19
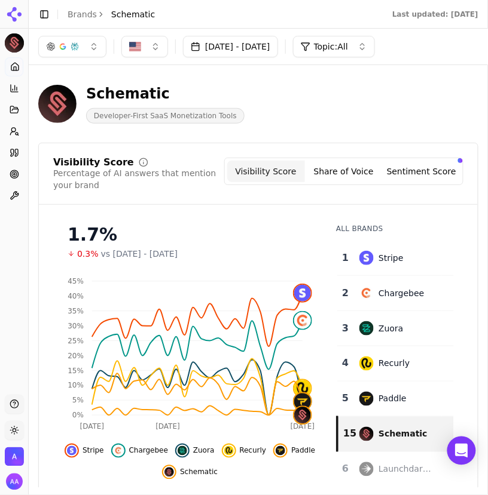
click at [381, 390] on td "Paddle" at bounding box center [397, 399] width 90 height 35
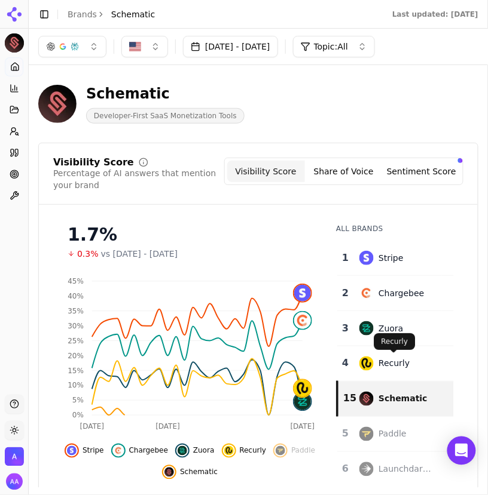
click at [387, 357] on div "Recurly" at bounding box center [396, 364] width 75 height 14
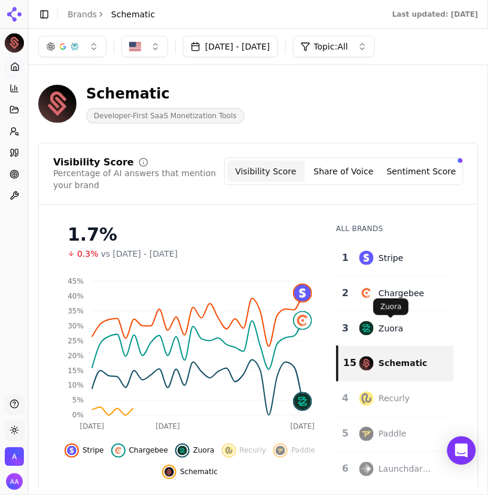
click at [393, 318] on span at bounding box center [390, 318] width 6 height 6
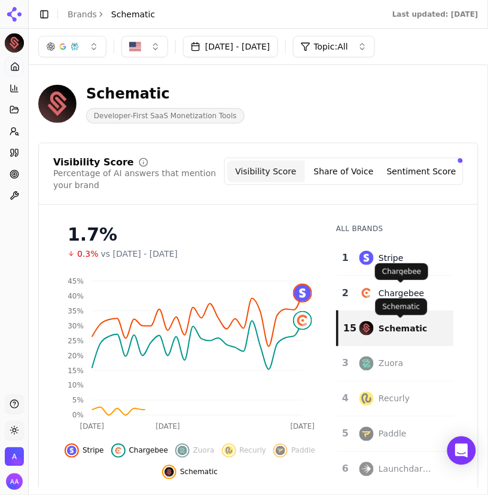
click at [400, 287] on div "Chargebee" at bounding box center [400, 293] width 45 height 12
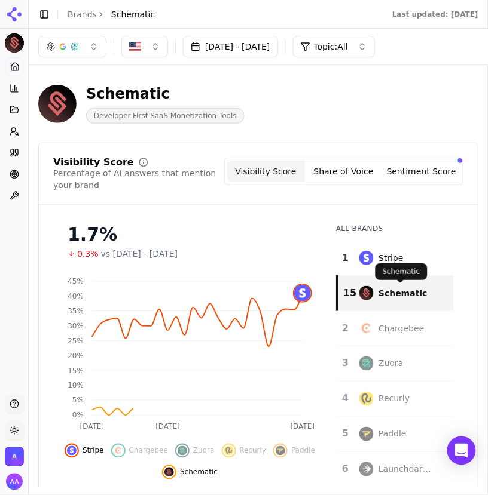
click at [391, 263] on div "Schematic Schematic" at bounding box center [401, 271] width 52 height 17
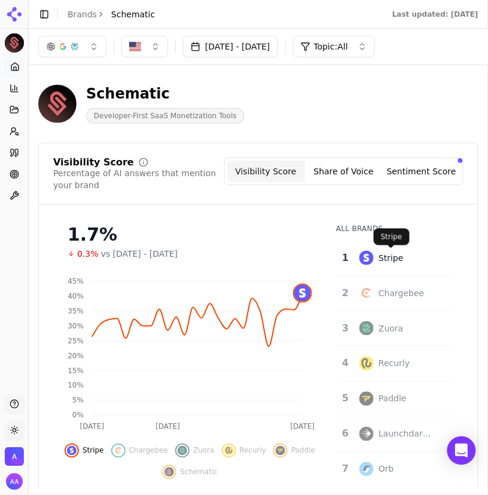
click at [391, 256] on div "Stripe" at bounding box center [390, 258] width 25 height 12
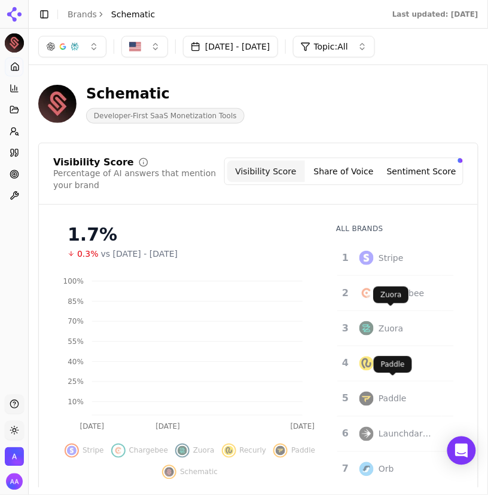
scroll to position [285, 0]
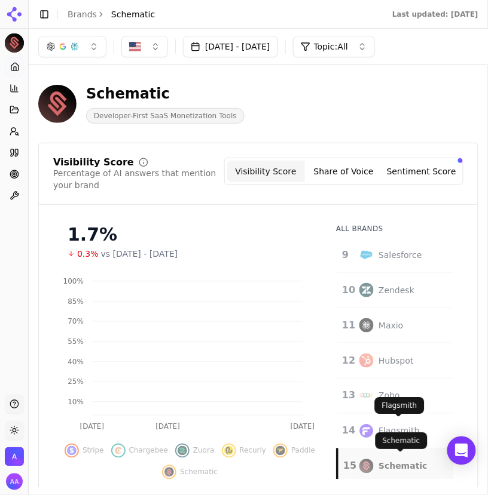
click at [381, 467] on div "Schematic" at bounding box center [402, 467] width 49 height 12
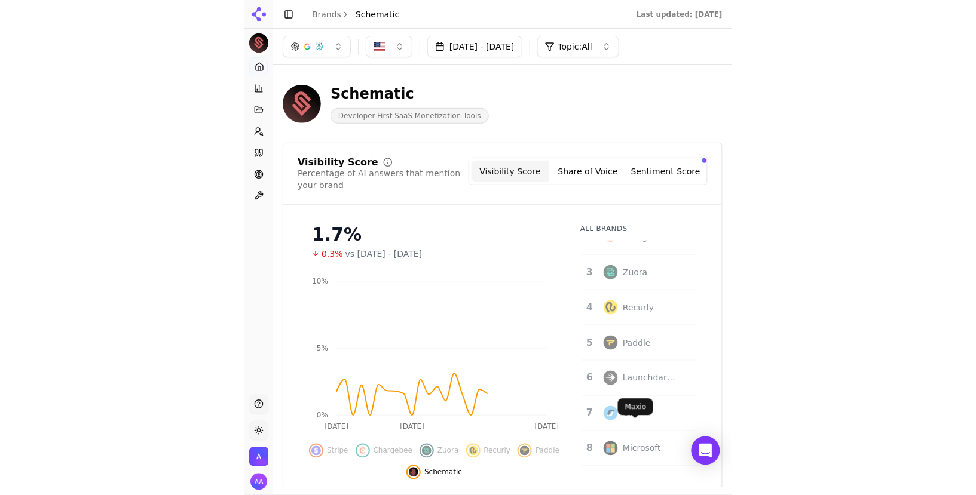
scroll to position [0, 0]
